Goal: Information Seeking & Learning: Check status

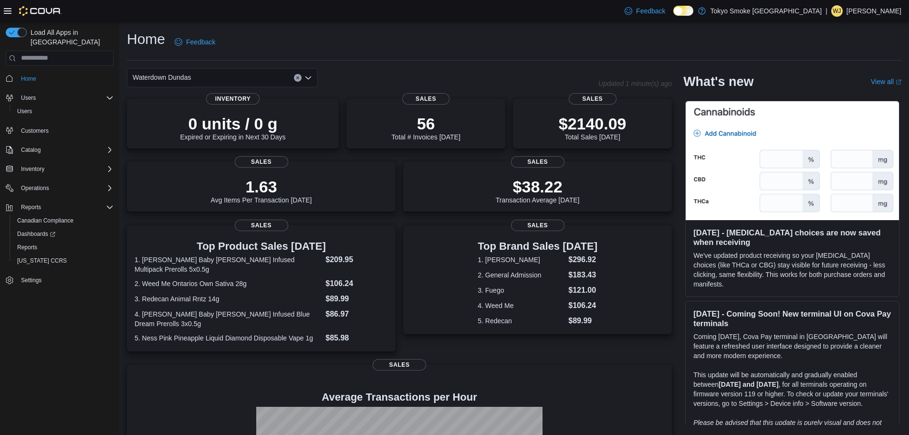
scroll to position [133, 0]
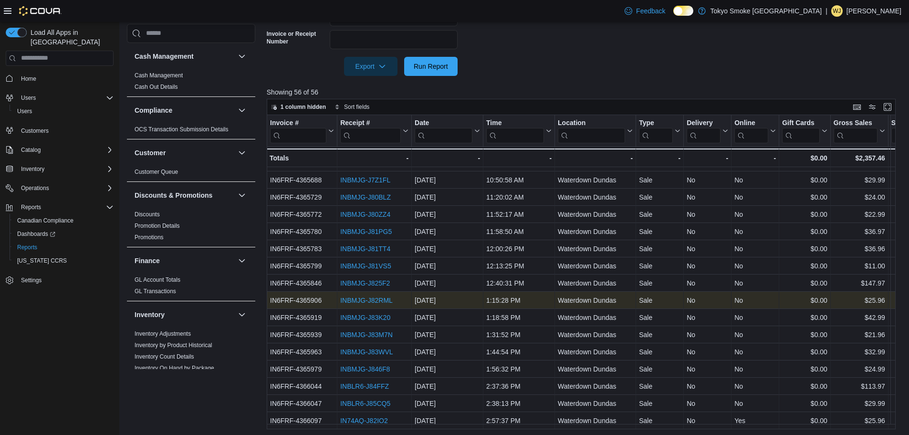
scroll to position [48, 0]
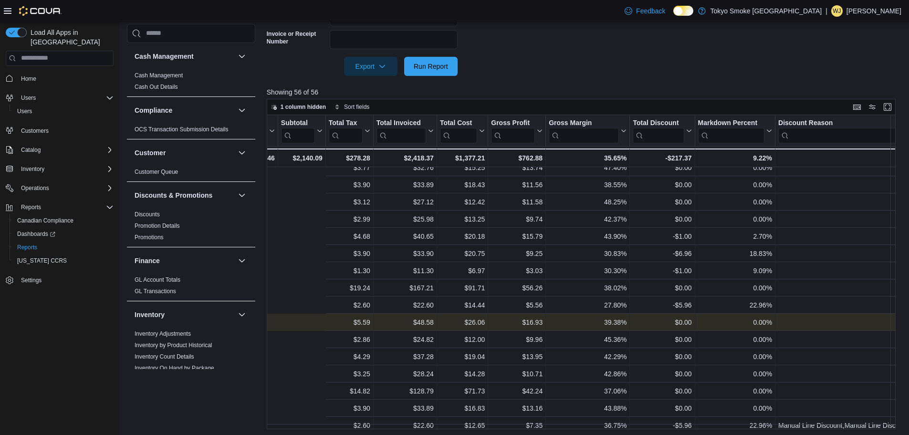
drag, startPoint x: 505, startPoint y: 315, endPoint x: 563, endPoint y: 309, distance: 58.0
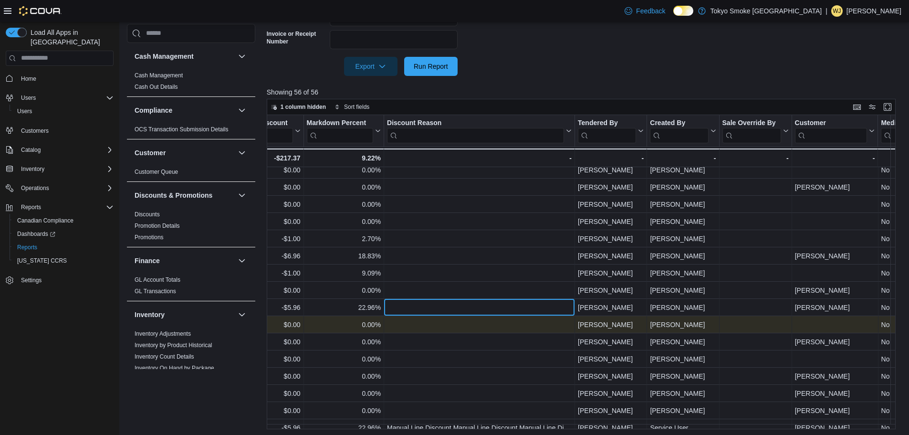
drag, startPoint x: 561, startPoint y: 308, endPoint x: 592, endPoint y: 306, distance: 31.1
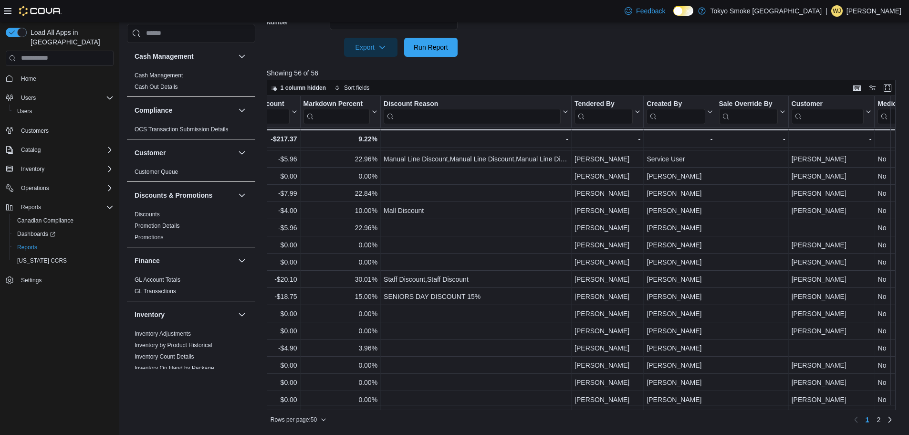
scroll to position [287, 1005]
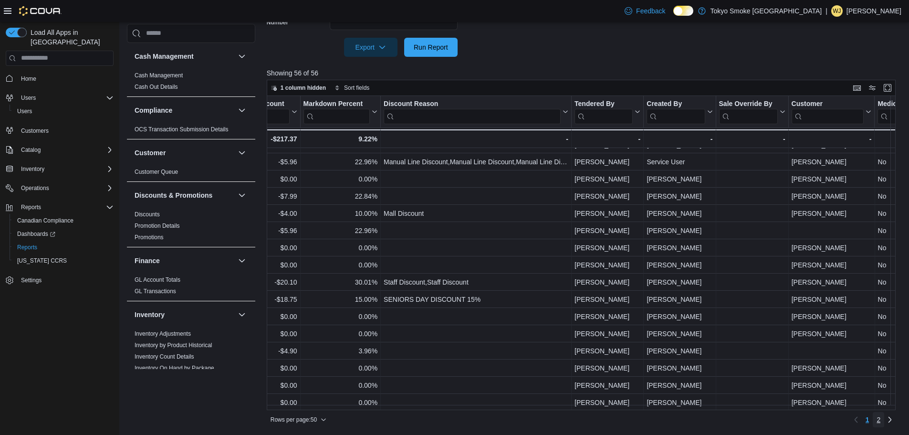
click at [881, 420] on span "2" at bounding box center [879, 420] width 4 height 10
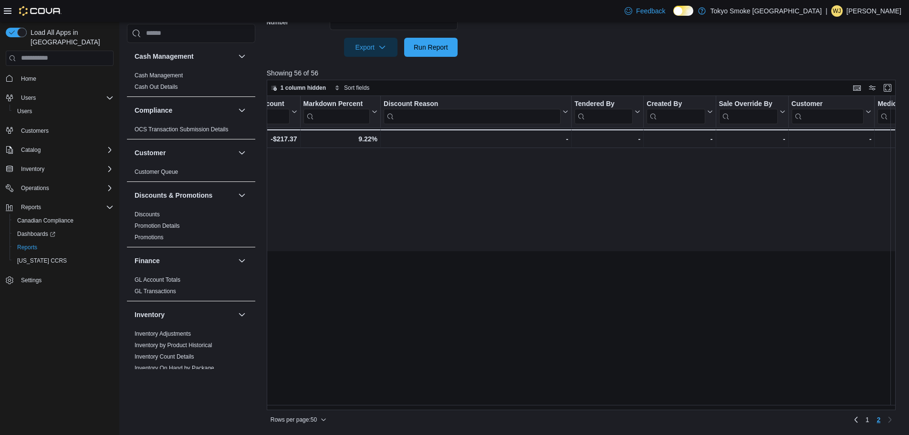
scroll to position [0, 0]
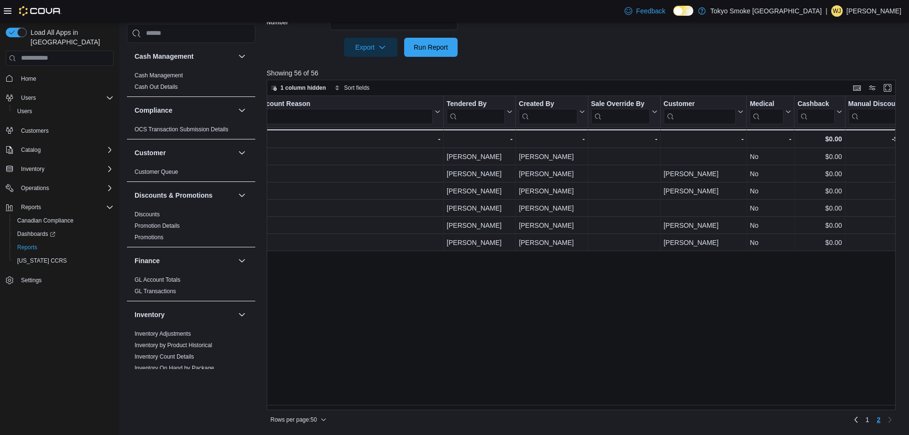
drag, startPoint x: 595, startPoint y: 359, endPoint x: 641, endPoint y: 358, distance: 45.9
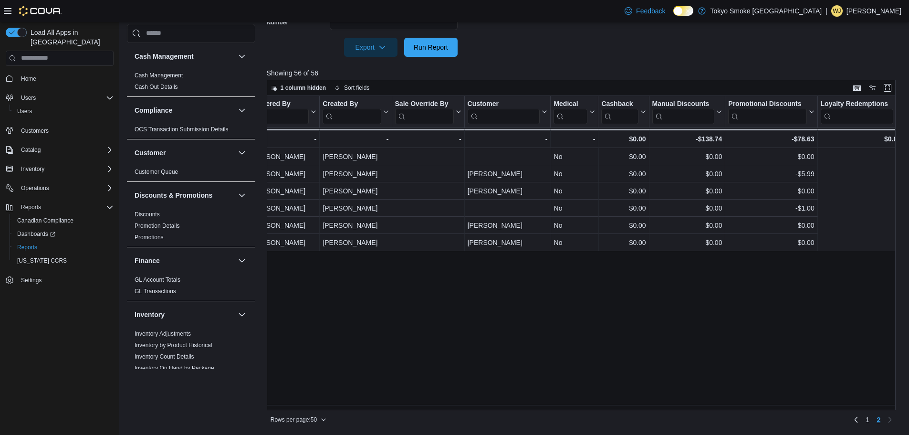
scroll to position [0, 920]
